Goal: Use online tool/utility: Utilize a website feature to perform a specific function

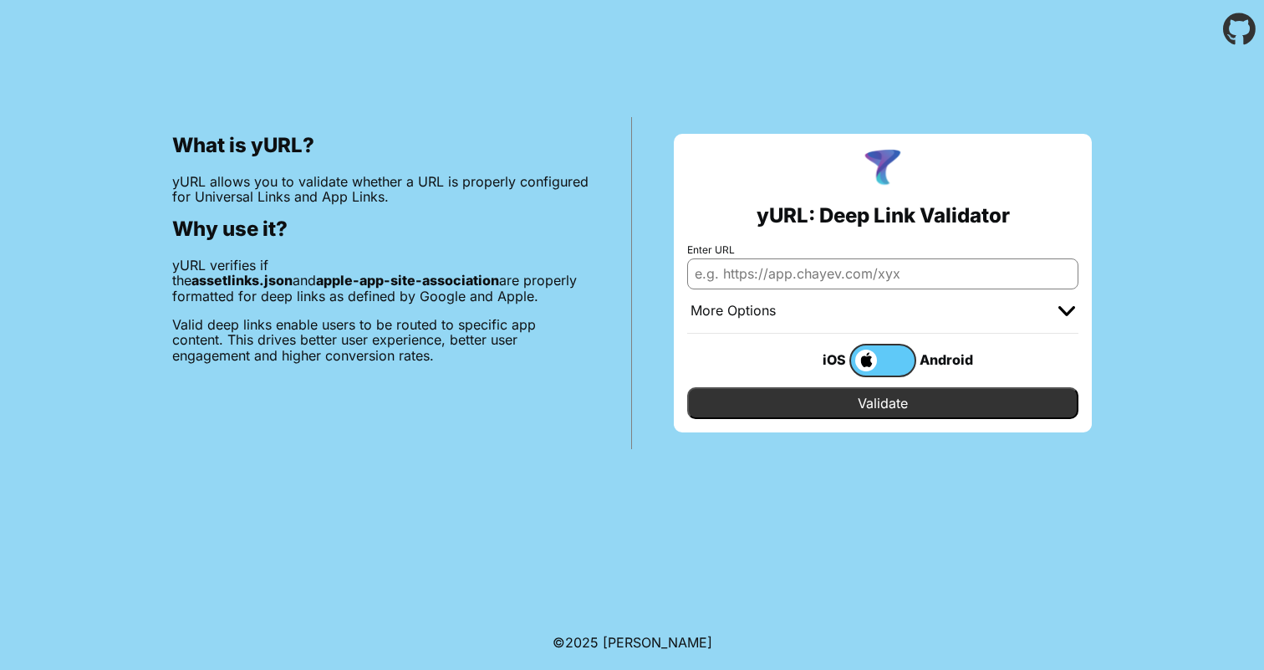
type input "[DOMAIN_NAME]"
paste input "[URL][DOMAIN_NAME]"
type input "[URL][DOMAIN_NAME]"
click at [904, 405] on input "Validate" at bounding box center [882, 403] width 391 height 32
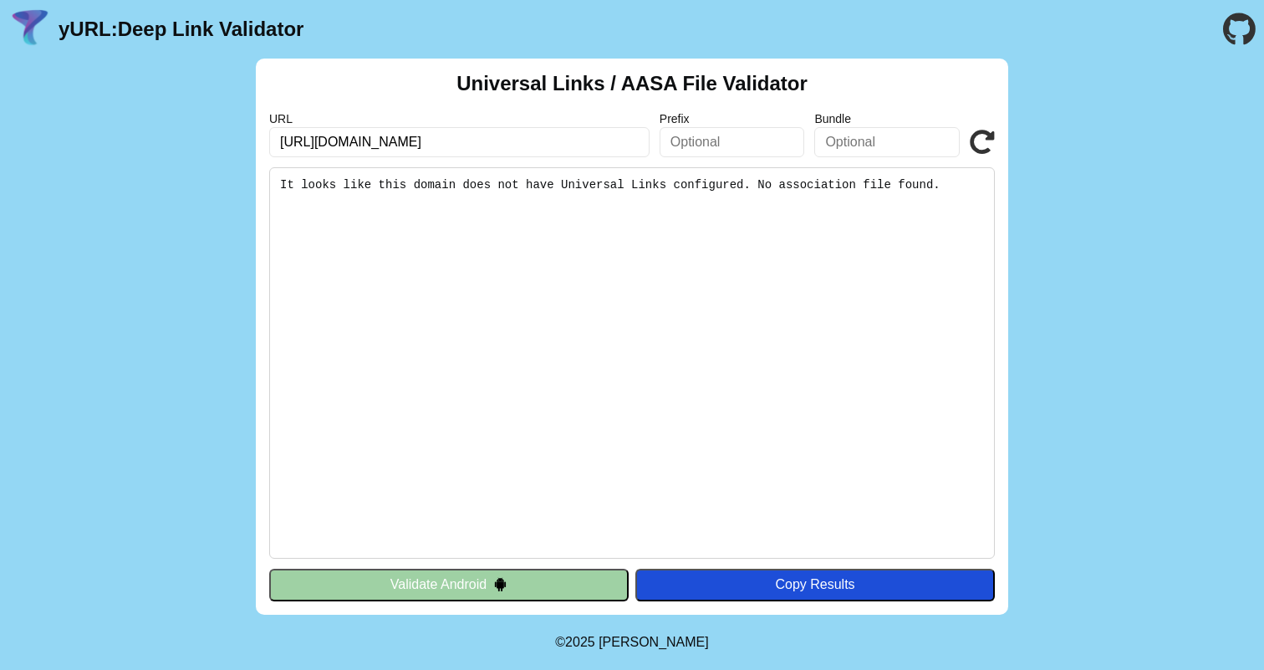
click at [1058, 298] on div "Universal Links / AASA File Validator URL [URL][DOMAIN_NAME] Prefix Bundle Vali…" at bounding box center [632, 337] width 1264 height 556
